Goal: Information Seeking & Learning: Check status

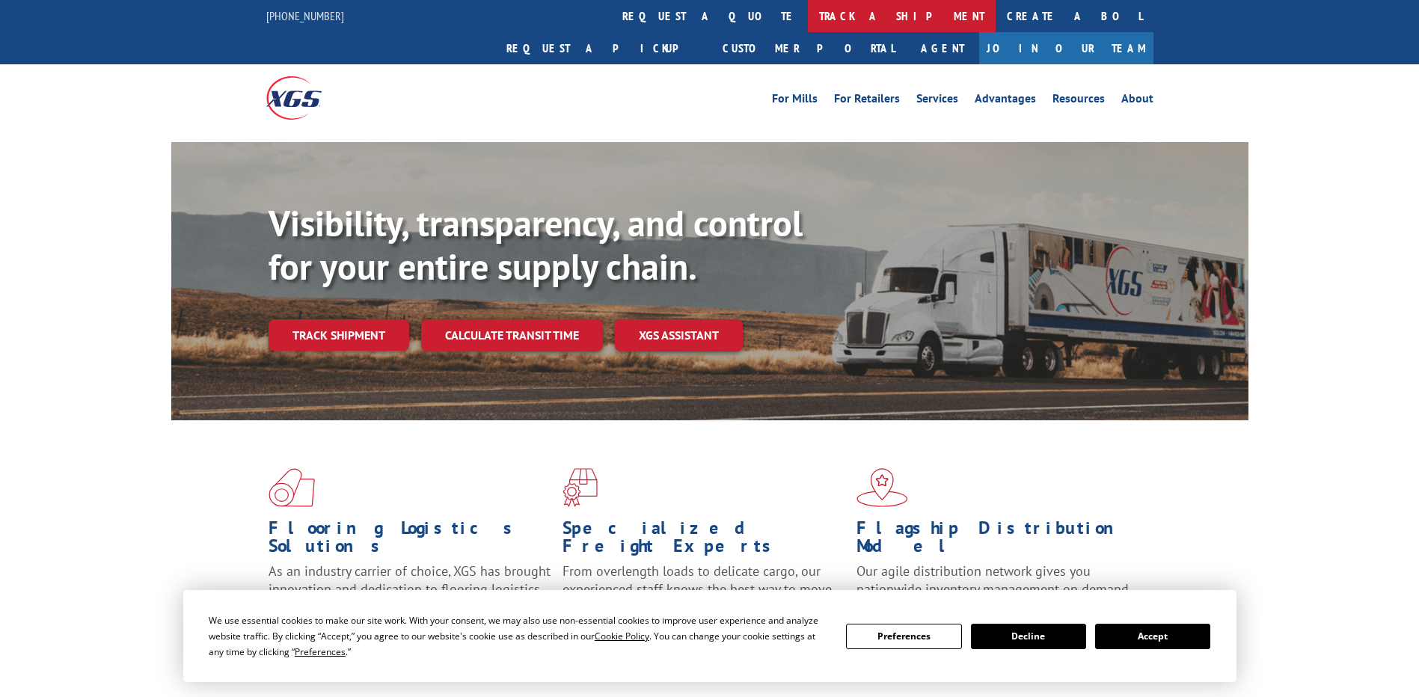
click at [808, 13] on link "track a shipment" at bounding box center [902, 16] width 188 height 32
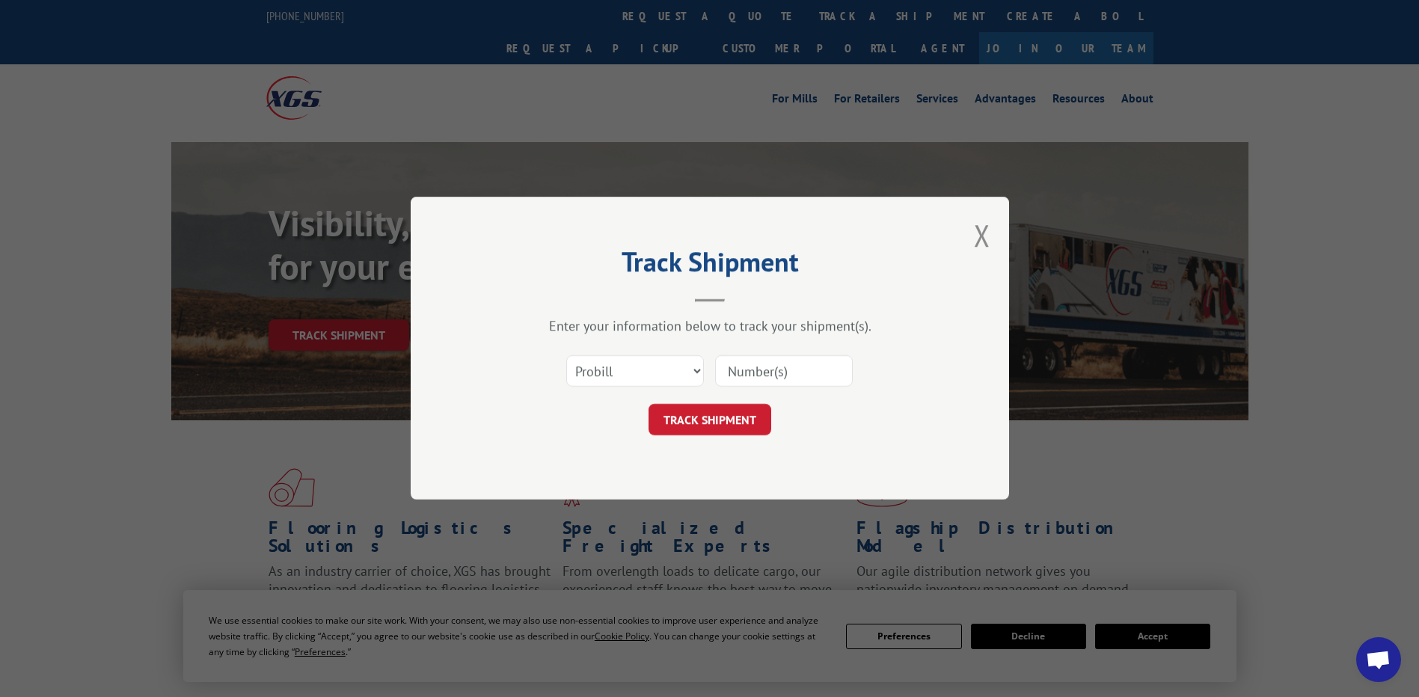
click at [764, 375] on input at bounding box center [784, 371] width 138 height 31
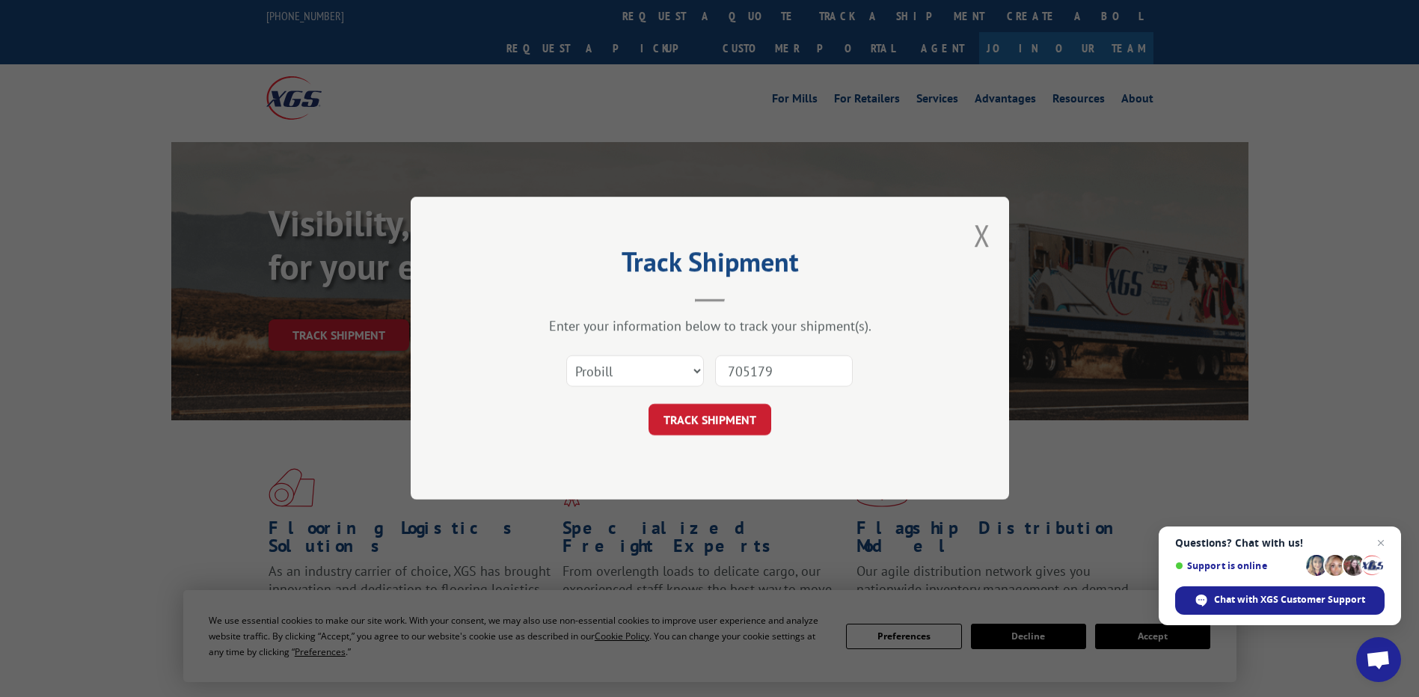
type input "7051795"
click button "TRACK SHIPMENT" at bounding box center [709, 420] width 123 height 31
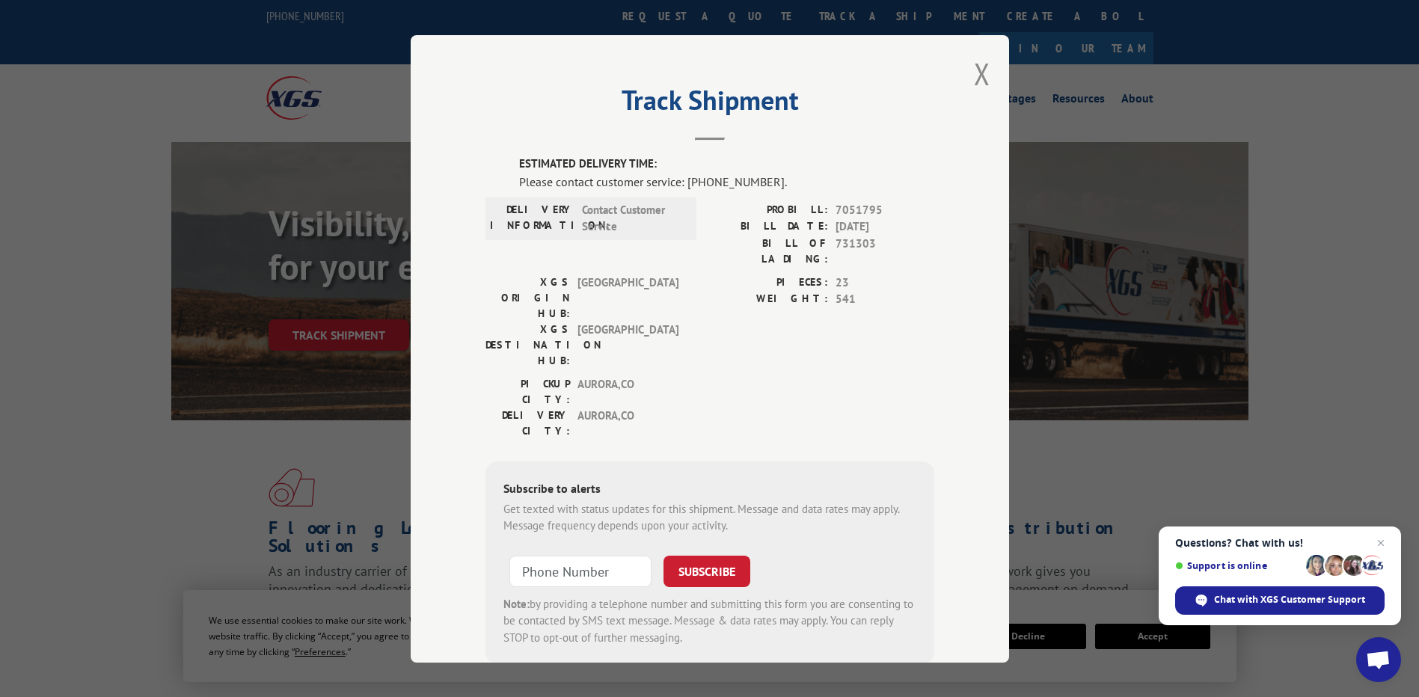
click at [100, 339] on div "Track Shipment ESTIMATED DELIVERY TIME: Please contact customer service: [PHONE…" at bounding box center [709, 348] width 1419 height 697
click at [977, 76] on button "Close modal" at bounding box center [982, 74] width 16 height 40
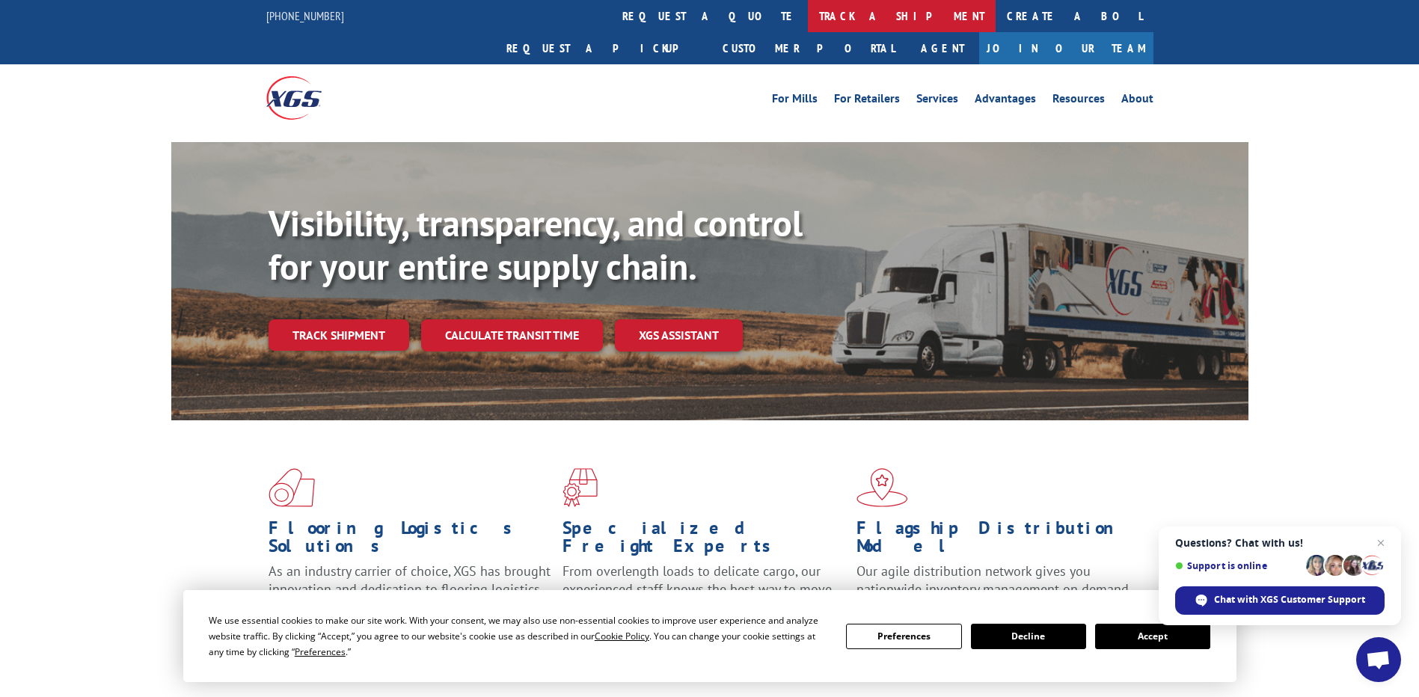
click at [808, 10] on link "track a shipment" at bounding box center [902, 16] width 188 height 32
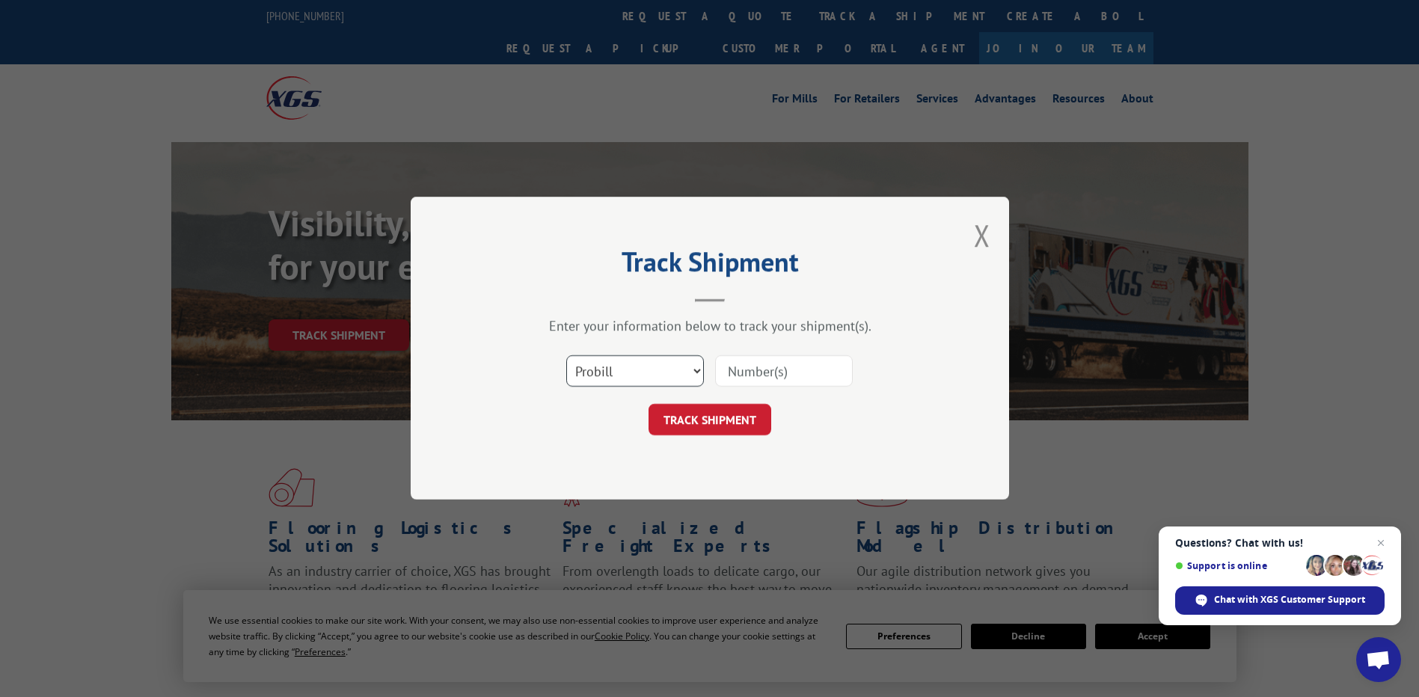
click at [607, 373] on select "Select category... Probill BOL PO" at bounding box center [635, 371] width 138 height 31
select select "bol"
click at [566, 356] on select "Select category... Probill BOL PO" at bounding box center [635, 371] width 138 height 31
click at [761, 371] on input at bounding box center [784, 371] width 138 height 31
type input "7051795"
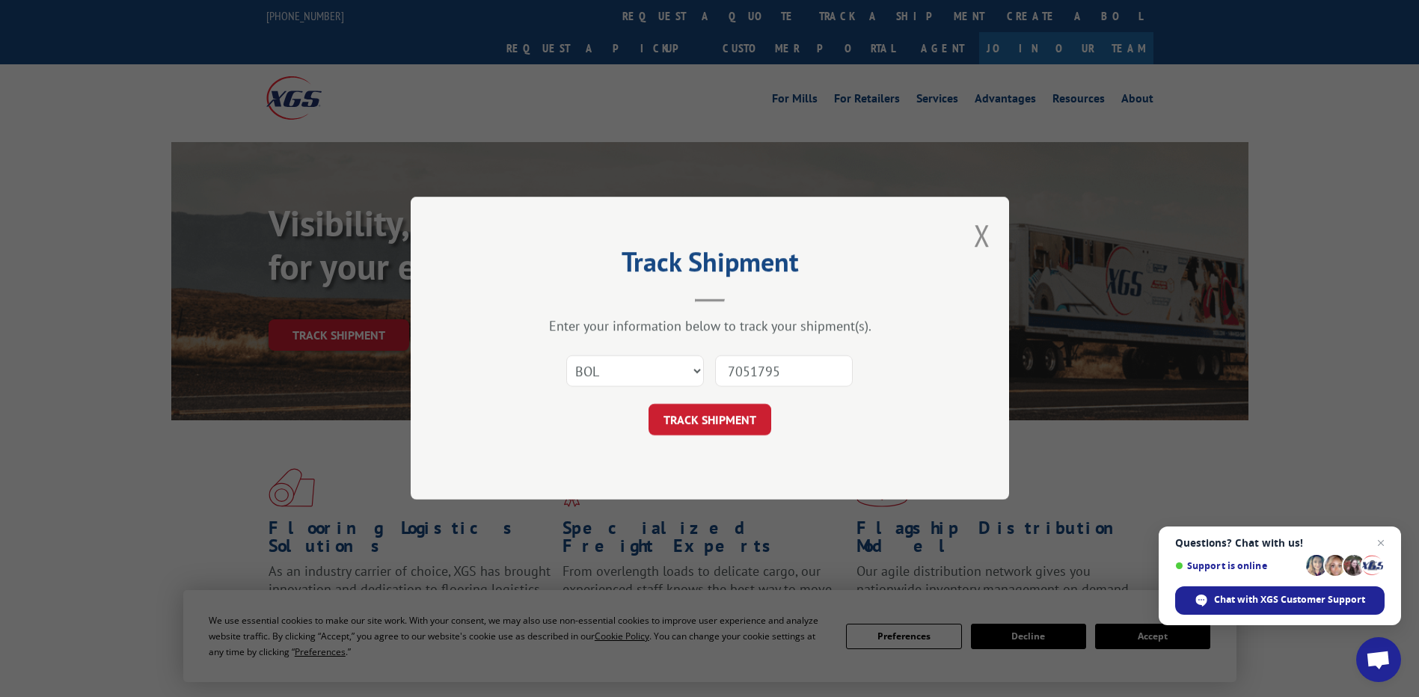
click button "TRACK SHIPMENT" at bounding box center [709, 420] width 123 height 31
